Goal: Transaction & Acquisition: Purchase product/service

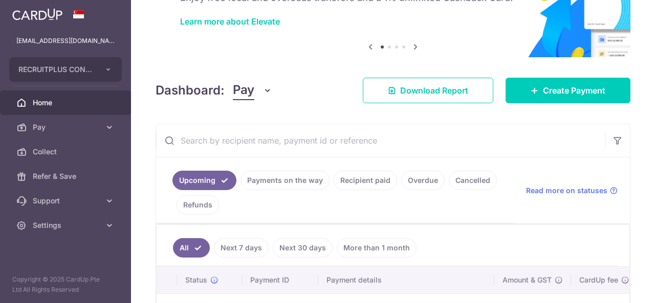
scroll to position [129, 0]
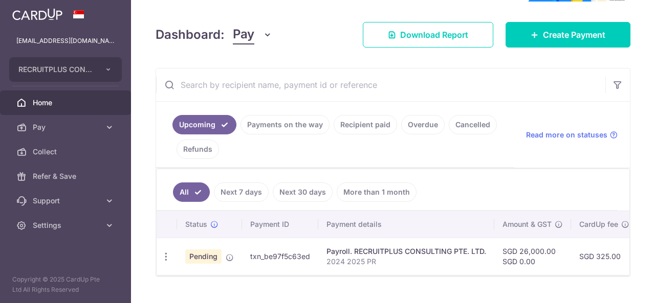
click at [465, 133] on link "Cancelled" at bounding box center [473, 124] width 48 height 19
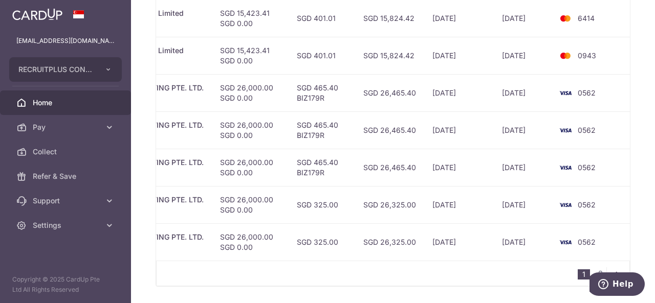
scroll to position [470, 0]
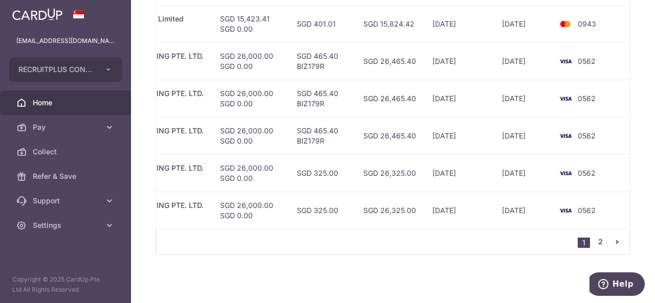
click at [597, 242] on link "2" at bounding box center [600, 242] width 12 height 12
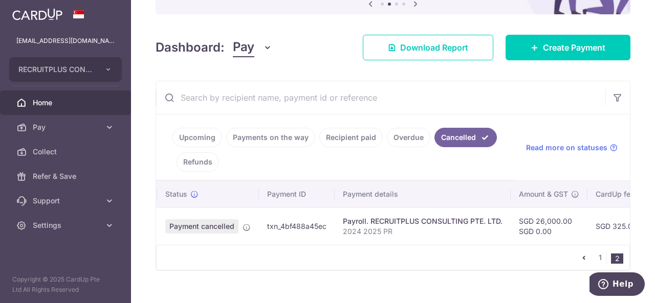
scroll to position [0, 0]
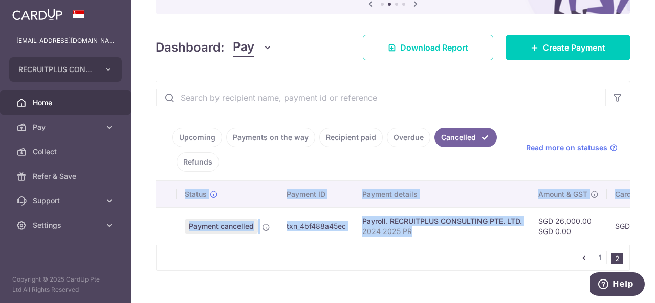
drag, startPoint x: 418, startPoint y: 241, endPoint x: 411, endPoint y: 248, distance: 9.4
click at [411, 248] on div "Status Payment ID Payment details Amount & GST CardUp fee Total amt. Charge dat…" at bounding box center [393, 226] width 474 height 90
click at [411, 248] on div "1 2" at bounding box center [393, 258] width 474 height 26
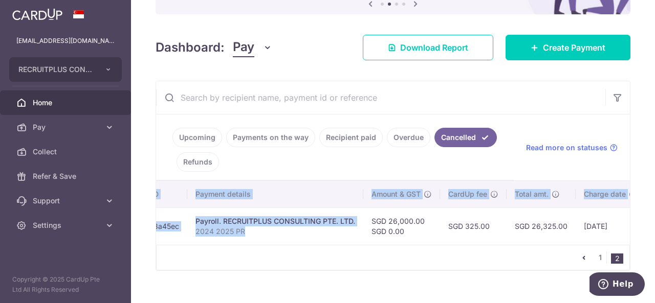
scroll to position [0, 319]
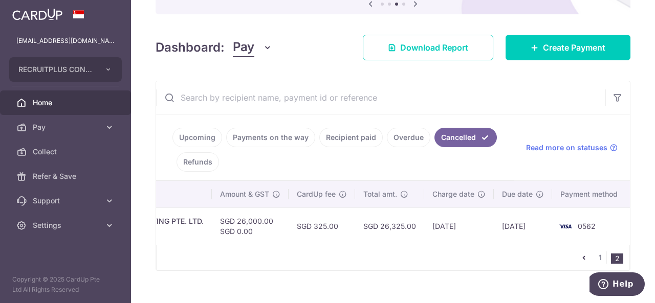
click at [347, 239] on td "SGD 325.00" at bounding box center [321, 226] width 66 height 37
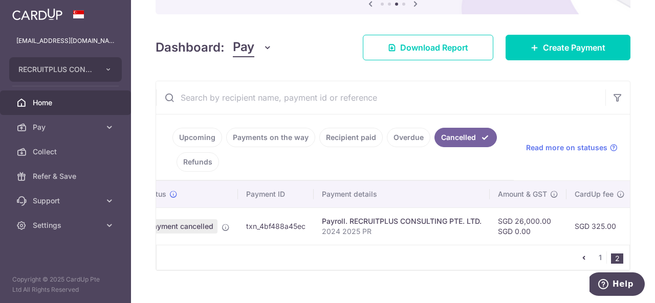
scroll to position [0, 0]
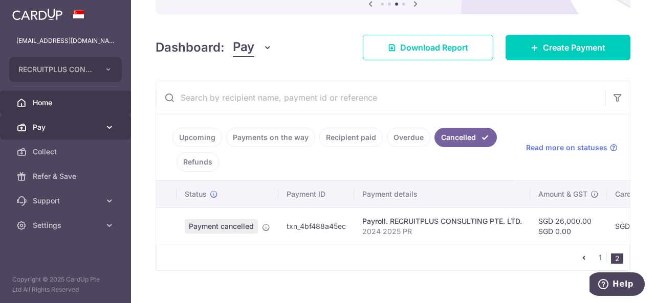
click at [107, 122] on icon at bounding box center [109, 127] width 10 height 10
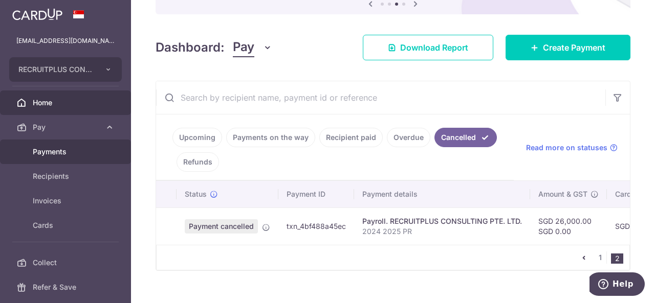
click at [62, 152] on span "Payments" at bounding box center [67, 152] width 68 height 10
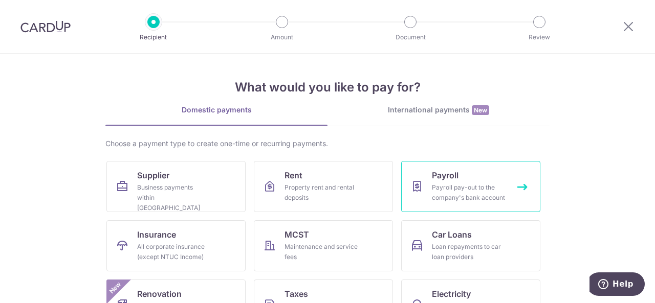
click at [438, 191] on div "Payroll pay-out to the company's bank account" at bounding box center [469, 193] width 74 height 20
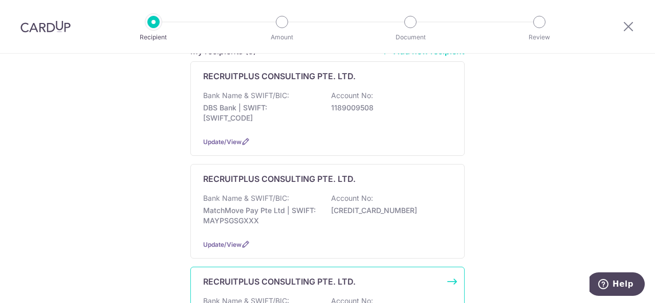
scroll to position [151, 0]
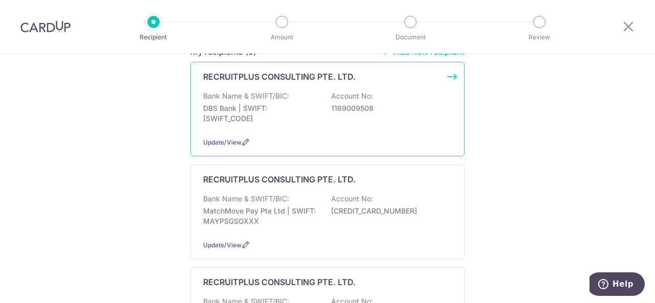
click at [450, 85] on div "RECRUITPLUS CONSULTING PTE. LTD. Bank Name & SWIFT/BIC: DBS Bank | SWIFT: DBSSS…" at bounding box center [327, 109] width 274 height 95
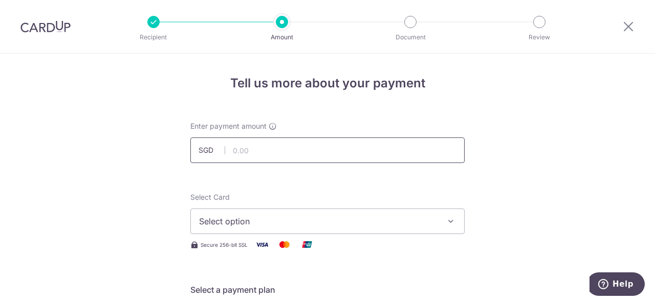
click at [331, 156] on input "text" at bounding box center [327, 151] width 274 height 26
type input "26,000.00"
click at [335, 221] on span "Select option" at bounding box center [318, 221] width 238 height 12
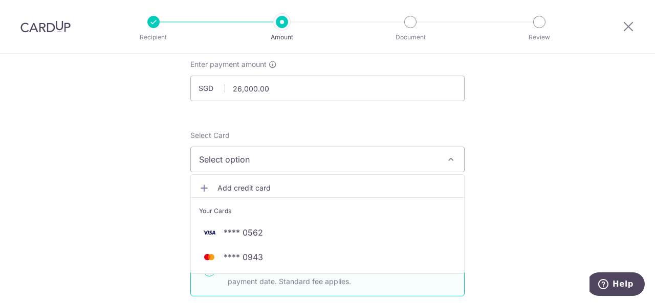
scroll to position [63, 0]
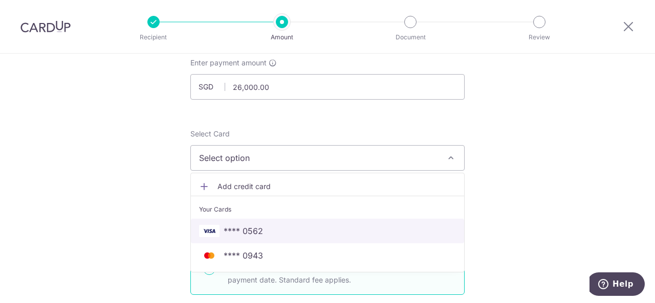
click at [271, 232] on span "**** 0562" at bounding box center [327, 231] width 257 height 12
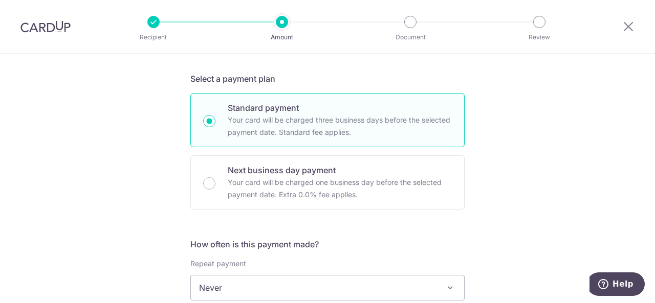
scroll to position [317, 0]
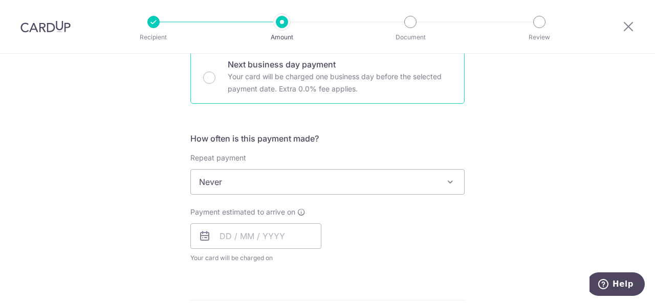
click at [330, 78] on p "Your card will be charged one business day before the selected payment date. Ex…" at bounding box center [340, 83] width 224 height 25
click at [215, 78] on input "Next business day payment Your card will be charged one business day before the…" at bounding box center [209, 78] width 12 height 12
radio input "false"
radio input "true"
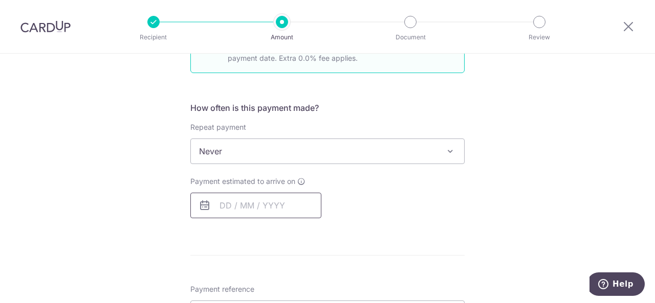
click at [283, 209] on input "text" at bounding box center [255, 206] width 131 height 26
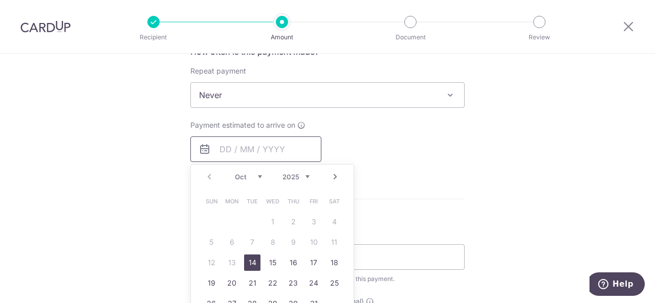
scroll to position [405, 0]
click at [252, 259] on link "14" at bounding box center [252, 262] width 16 height 16
type input "14/10/2025"
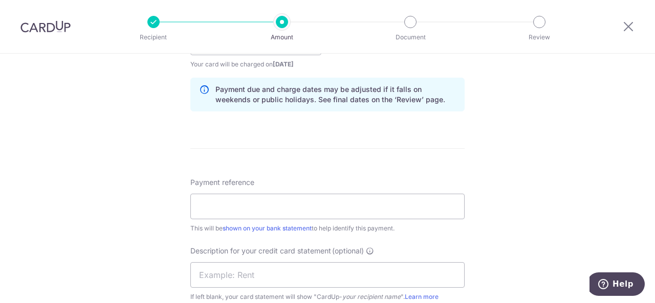
scroll to position [524, 0]
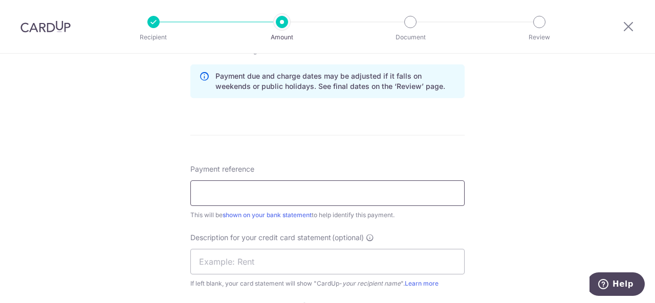
click at [318, 200] on input "Payment reference" at bounding box center [327, 194] width 274 height 26
type input "2024 2025 PR"
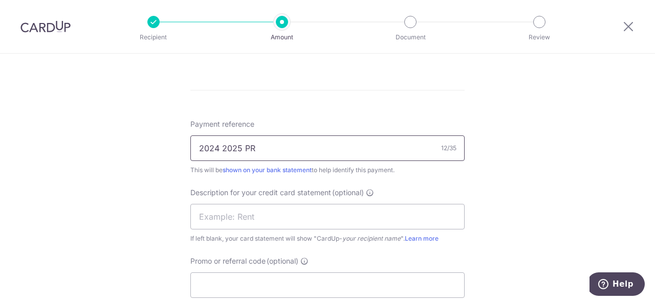
scroll to position [570, 0]
click at [296, 221] on input "text" at bounding box center [327, 217] width 274 height 26
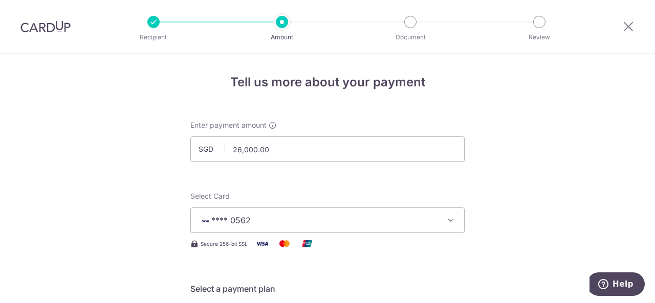
scroll to position [1, 0]
